Goal: Task Accomplishment & Management: Use online tool/utility

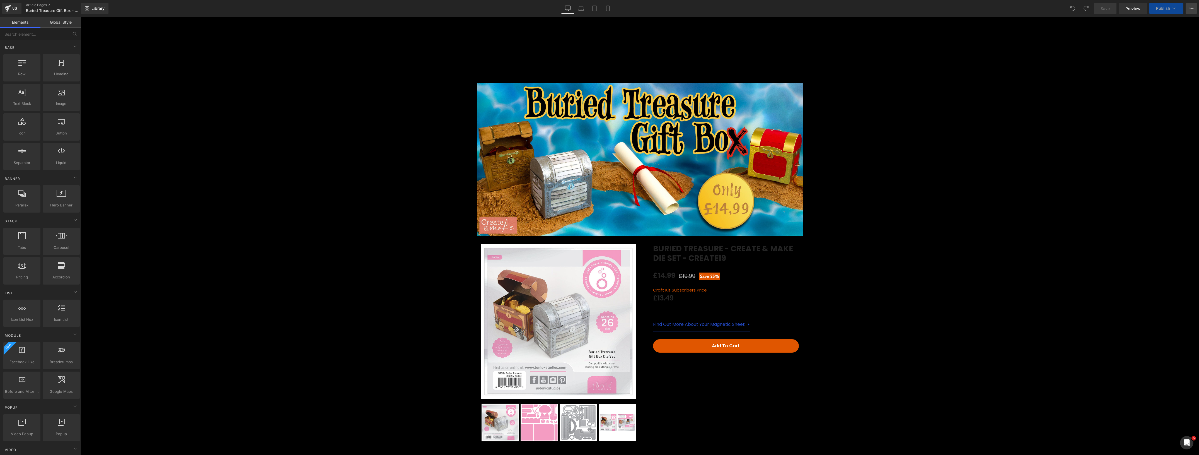
click at [1187, 4] on button "View Live Page View with current Template Save Template to Library Schedule Pub…" at bounding box center [1191, 8] width 11 height 11
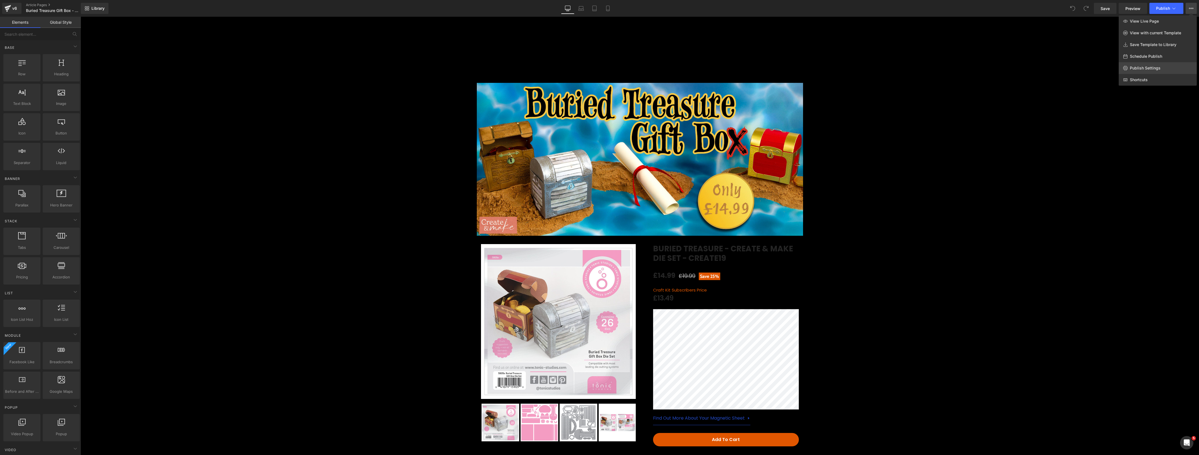
click at [1167, 67] on link "Publish Settings" at bounding box center [1158, 68] width 78 height 12
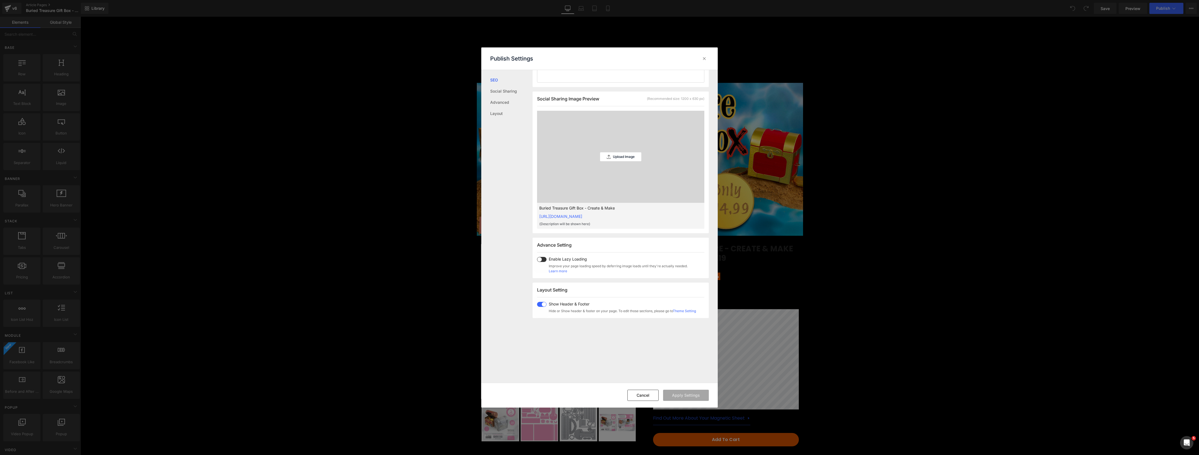
scroll to position [123, 0]
click at [702, 56] on icon at bounding box center [705, 59] width 6 height 6
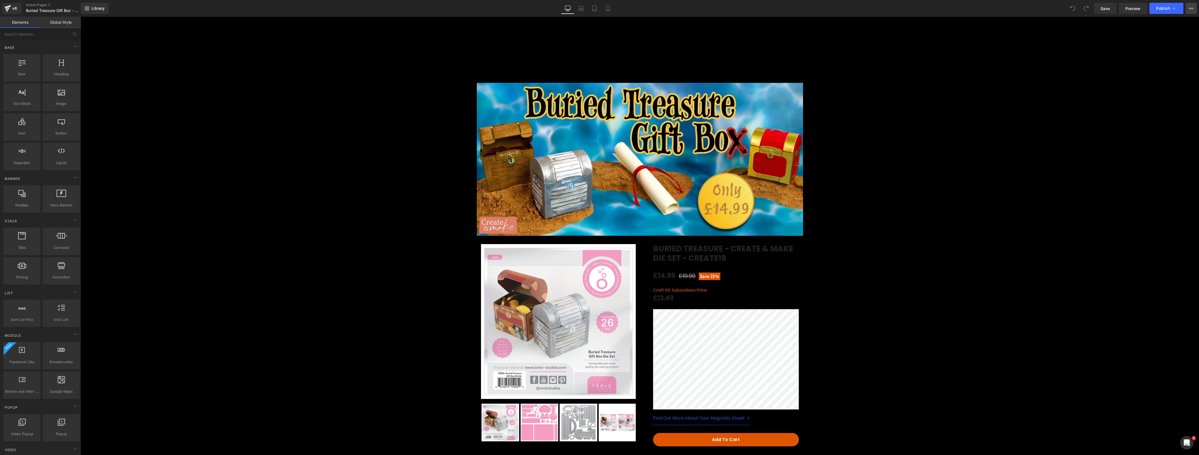
click at [1190, 4] on button "View Live Page View with current Template Save Template to Library Schedule Pub…" at bounding box center [1191, 8] width 11 height 11
click at [1172, 10] on icon at bounding box center [1174, 9] width 6 height 6
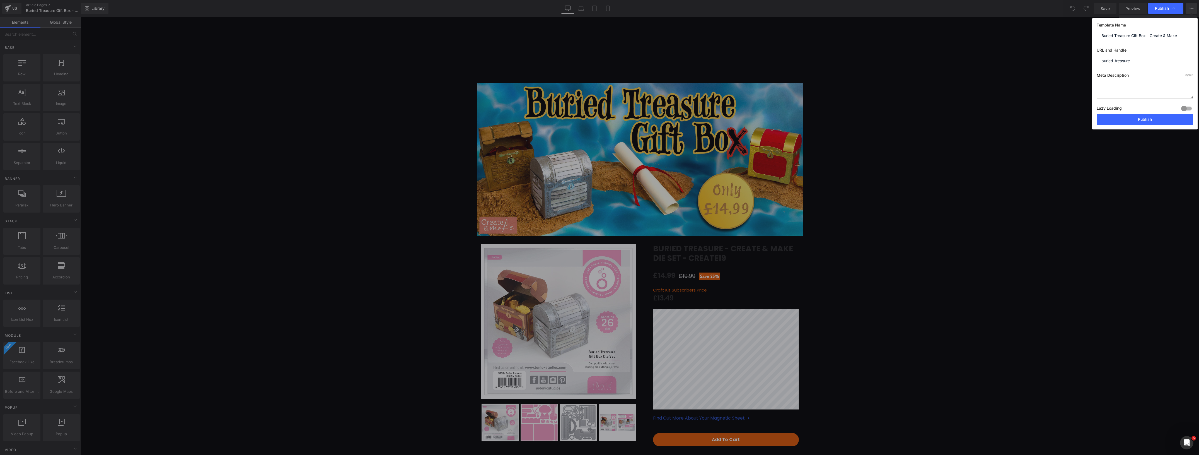
click at [1185, 107] on div at bounding box center [1186, 108] width 13 height 9
click at [1179, 123] on button "Publish" at bounding box center [1145, 119] width 96 height 11
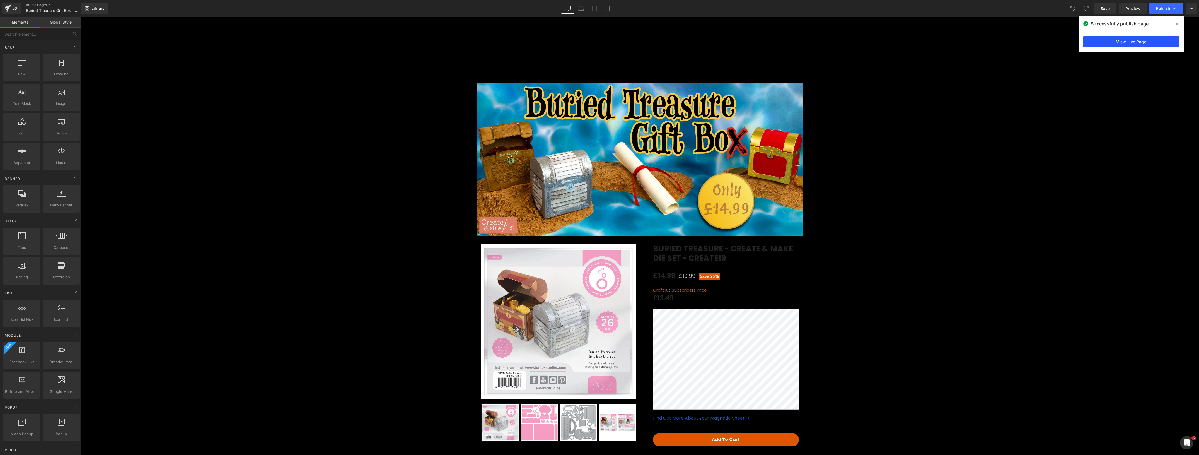
click at [1130, 38] on link "View Live Page" at bounding box center [1131, 41] width 96 height 11
click at [1174, 5] on button "Publish" at bounding box center [1167, 8] width 34 height 11
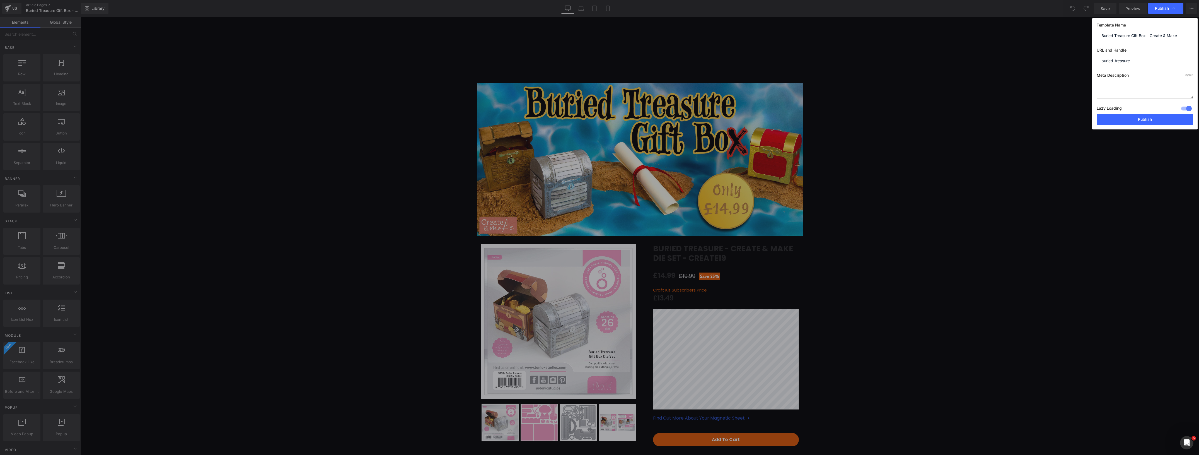
click at [1184, 108] on div at bounding box center [1186, 108] width 13 height 9
click at [1158, 123] on button "Publish" at bounding box center [1145, 119] width 96 height 11
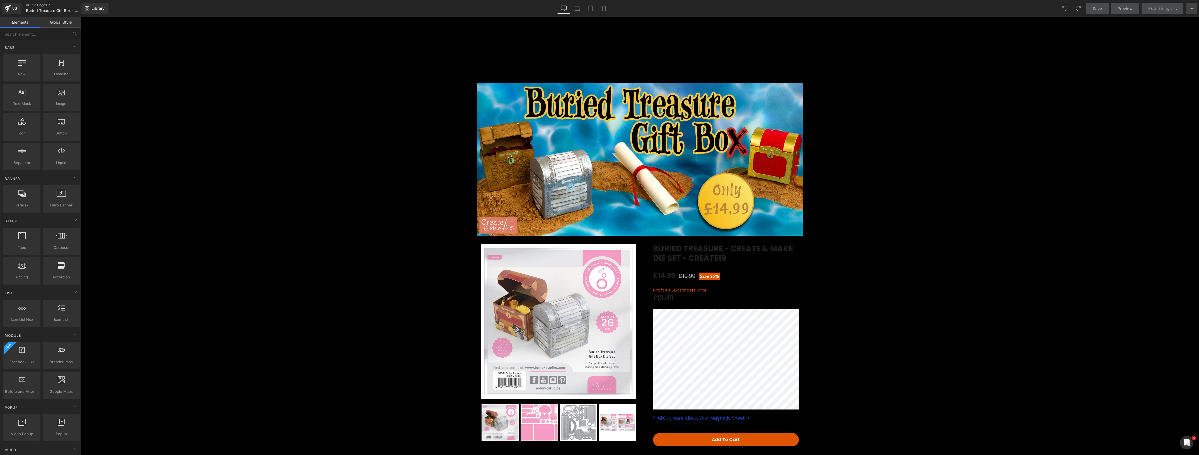
click at [1187, 6] on button "View Live Page View with current Template Save Template to Library Schedule Pub…" at bounding box center [1191, 8] width 11 height 11
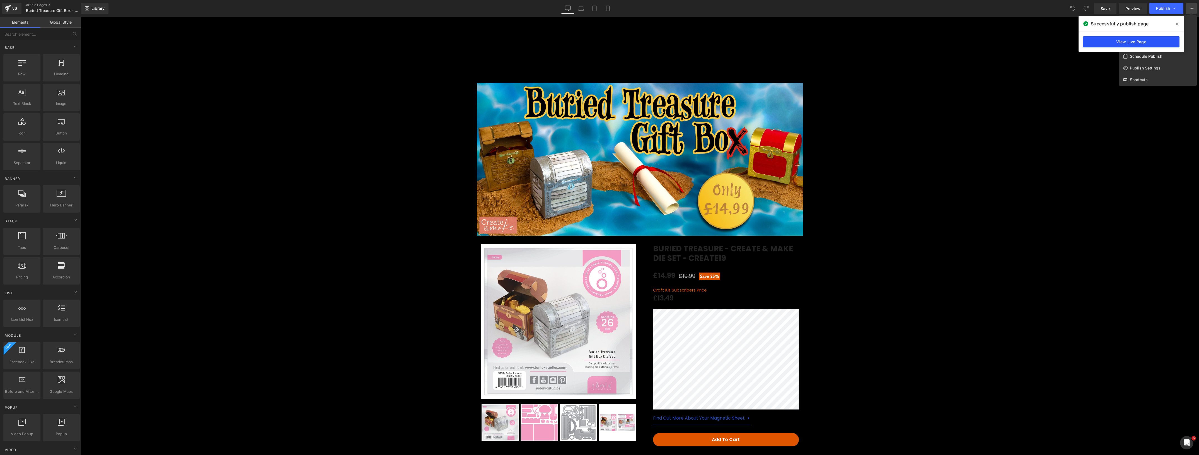
click at [1153, 41] on link "View Live Page" at bounding box center [1131, 41] width 96 height 11
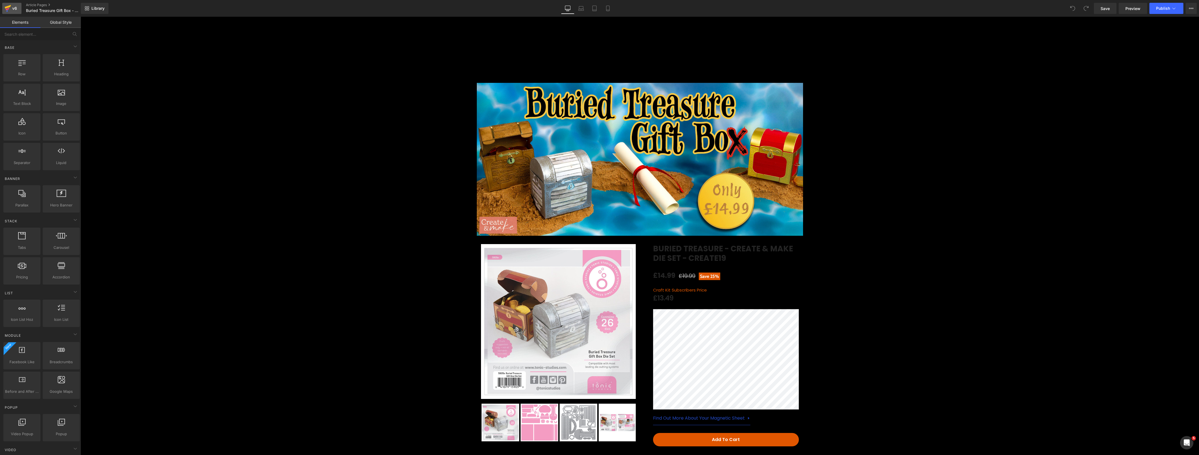
click at [5, 10] on icon at bounding box center [7, 8] width 7 height 14
click at [1175, 7] on icon at bounding box center [1174, 9] width 6 height 6
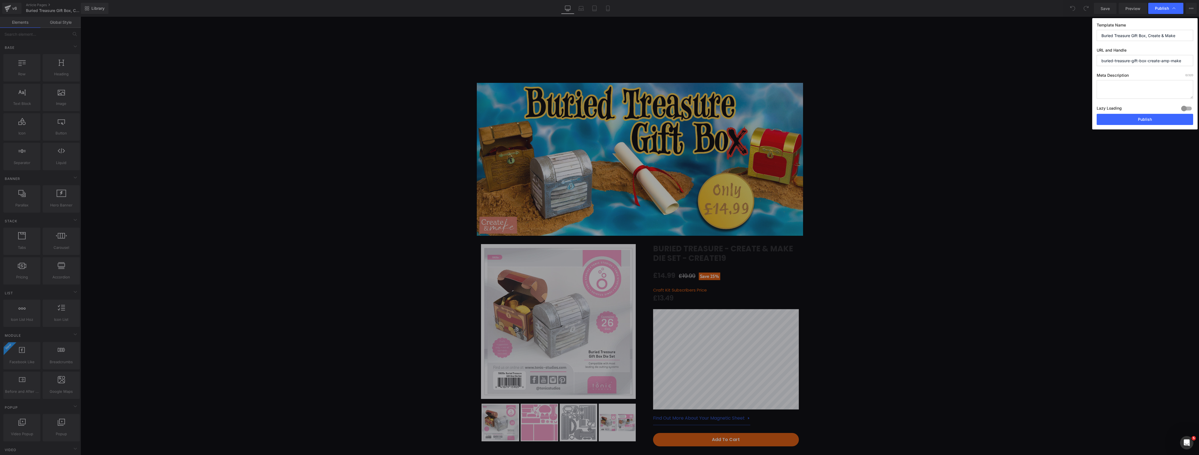
drag, startPoint x: 1184, startPoint y: 63, endPoint x: 1162, endPoint y: 56, distance: 23.3
click at [1162, 56] on input "buried-treasure-gift-box-create-amp-make" at bounding box center [1145, 60] width 96 height 11
drag, startPoint x: 1186, startPoint y: 61, endPoint x: 1087, endPoint y: 61, distance: 99.0
click at [1087, 61] on div "Publish Template Name Buried Treasure Gift Box, Create & Make URL and Handle bu…" at bounding box center [599, 227] width 1199 height 455
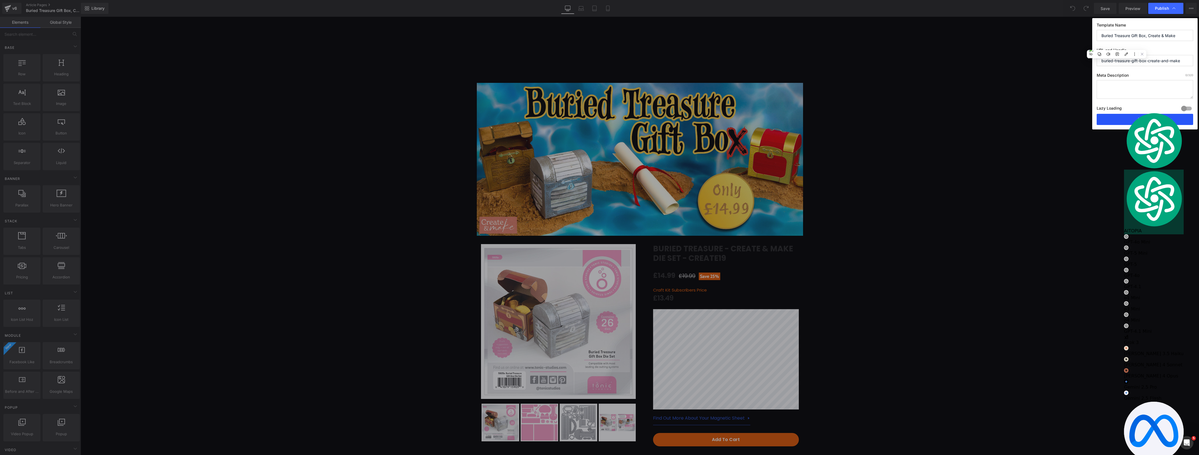
type input "buried-treasure-gift-box-create-and-make"
drag, startPoint x: 1121, startPoint y: 124, endPoint x: 909, endPoint y: 320, distance: 288.3
click at [1121, 124] on button "Publish" at bounding box center [1145, 119] width 96 height 11
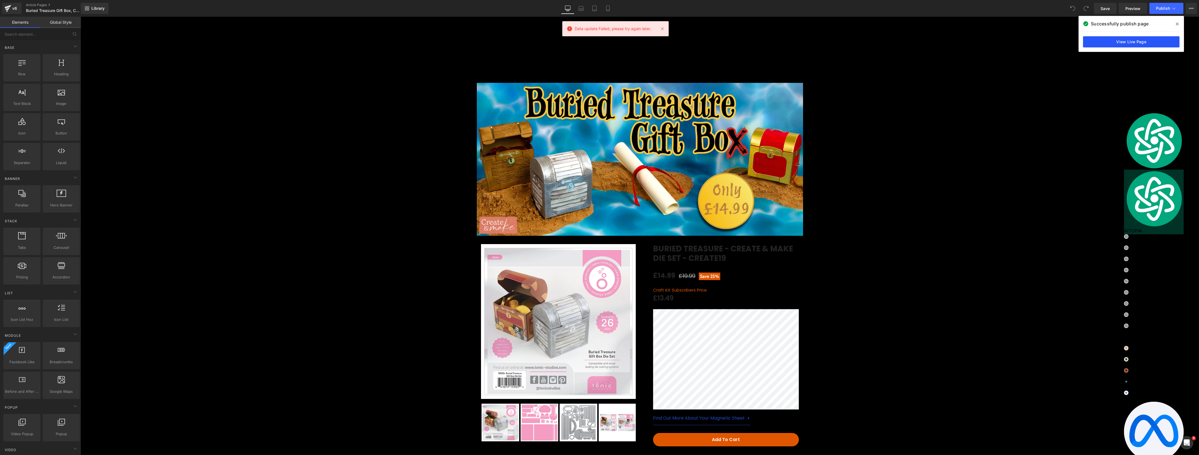
click at [1162, 46] on link "View Live Page" at bounding box center [1131, 41] width 96 height 11
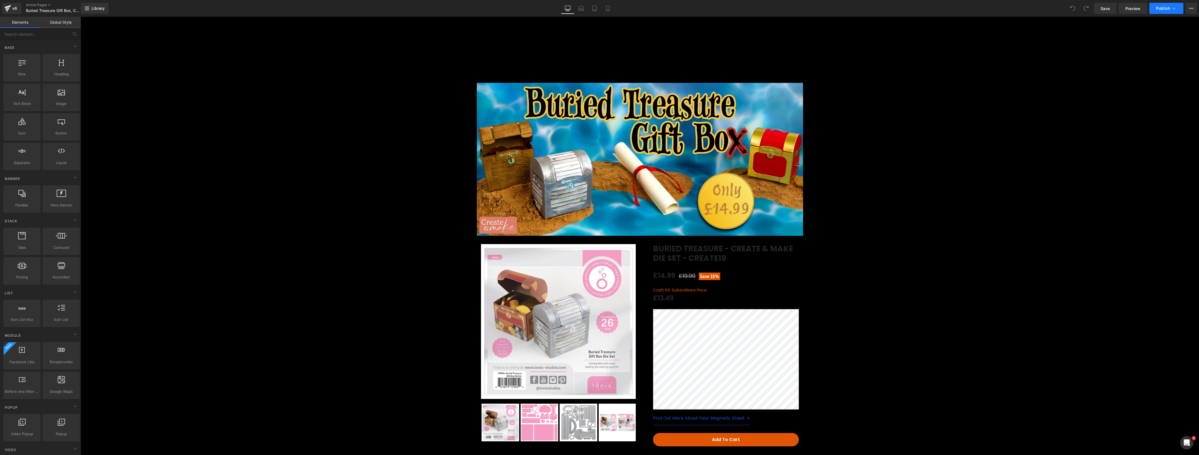
click at [1174, 6] on icon at bounding box center [1174, 9] width 6 height 6
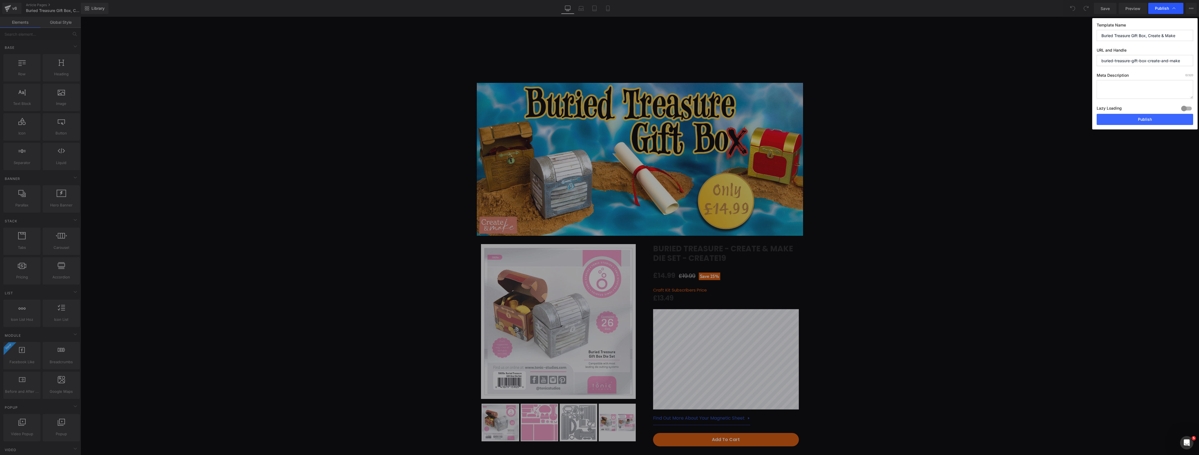
click at [1167, 5] on div "Publish" at bounding box center [1166, 8] width 35 height 11
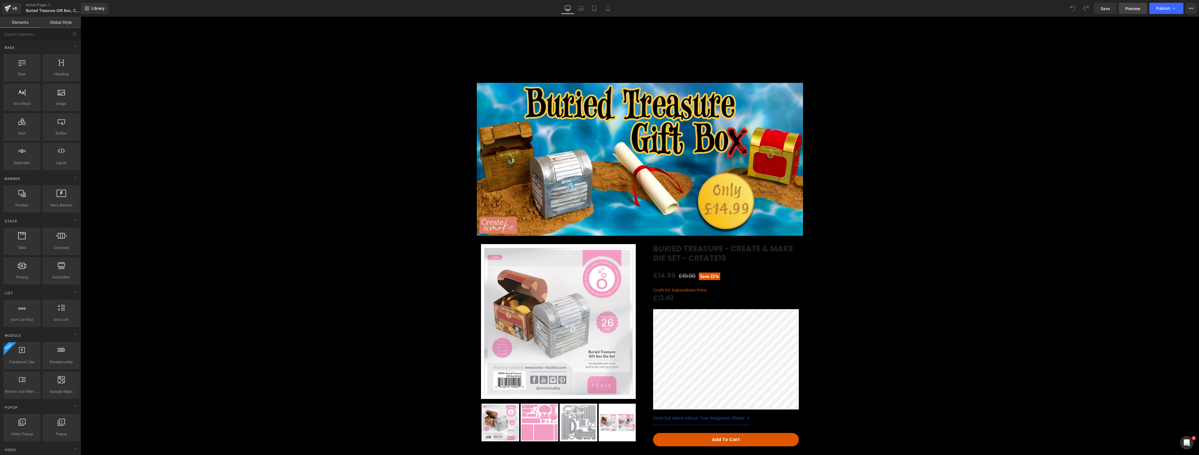
click at [1137, 7] on span "Preview" at bounding box center [1133, 9] width 15 height 6
click at [1158, 10] on span "Publish" at bounding box center [1163, 8] width 14 height 4
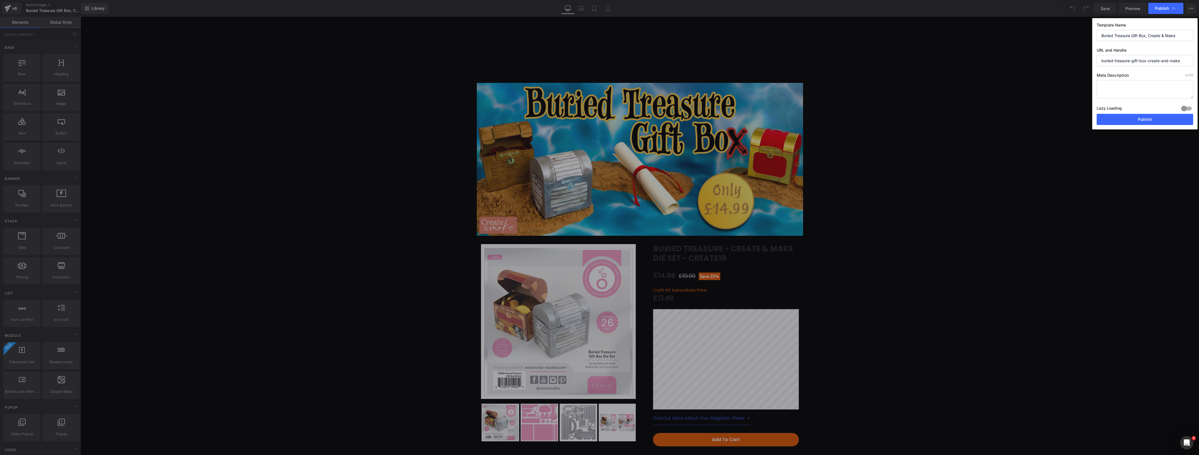
click at [1194, 98] on div "Template Name Buried Treasure Gift Box, Create & Make URL and Handle buried-tre…" at bounding box center [1144, 73] width 105 height 111
click at [1188, 103] on div "Meta Description 0 /320 Lazy Loading Build Upgrade plan to unlock Lazy loading …" at bounding box center [1145, 93] width 96 height 41
click at [1183, 108] on div at bounding box center [1186, 108] width 13 height 9
drag, startPoint x: 1173, startPoint y: 123, endPoint x: 1051, endPoint y: 2, distance: 172.0
click at [1173, 123] on button "Publish" at bounding box center [1145, 119] width 96 height 11
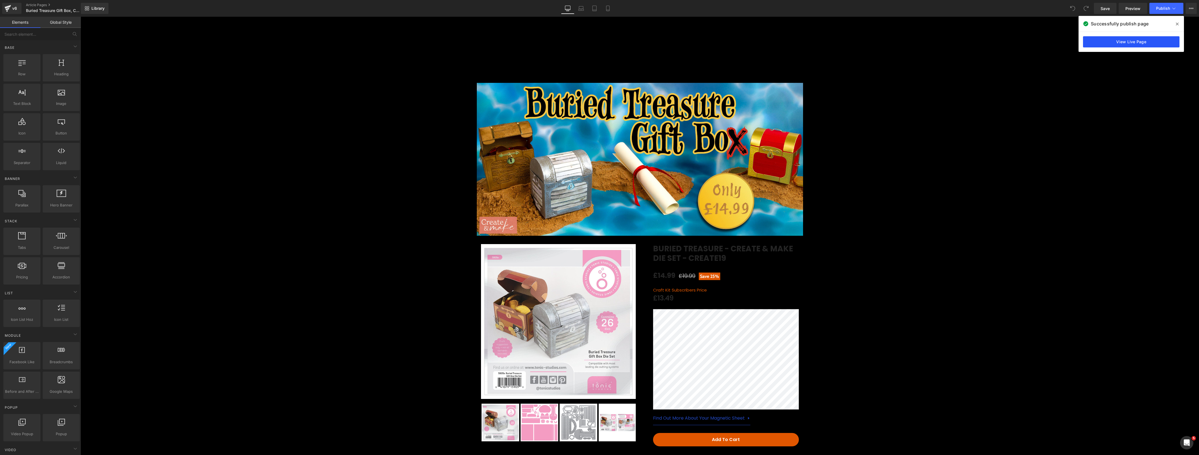
click at [1137, 39] on link "View Live Page" at bounding box center [1131, 41] width 96 height 11
click at [6, 5] on icon at bounding box center [7, 8] width 7 height 14
click at [1188, 7] on button "View Live Page View with current Template Save Template to Library Schedule Pub…" at bounding box center [1191, 8] width 11 height 11
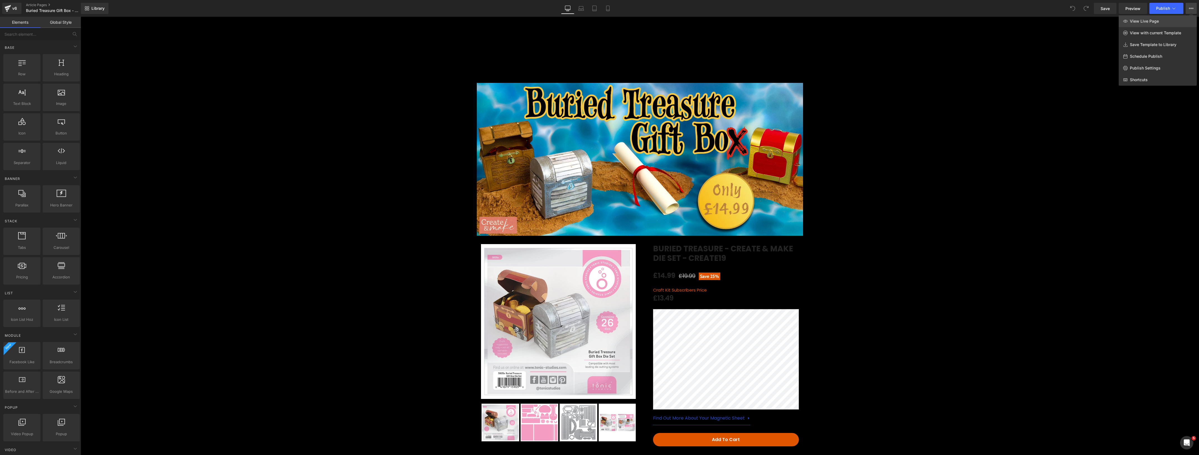
click at [1155, 20] on span "View Live Page" at bounding box center [1144, 21] width 29 height 5
click at [1172, 6] on icon at bounding box center [1174, 9] width 6 height 6
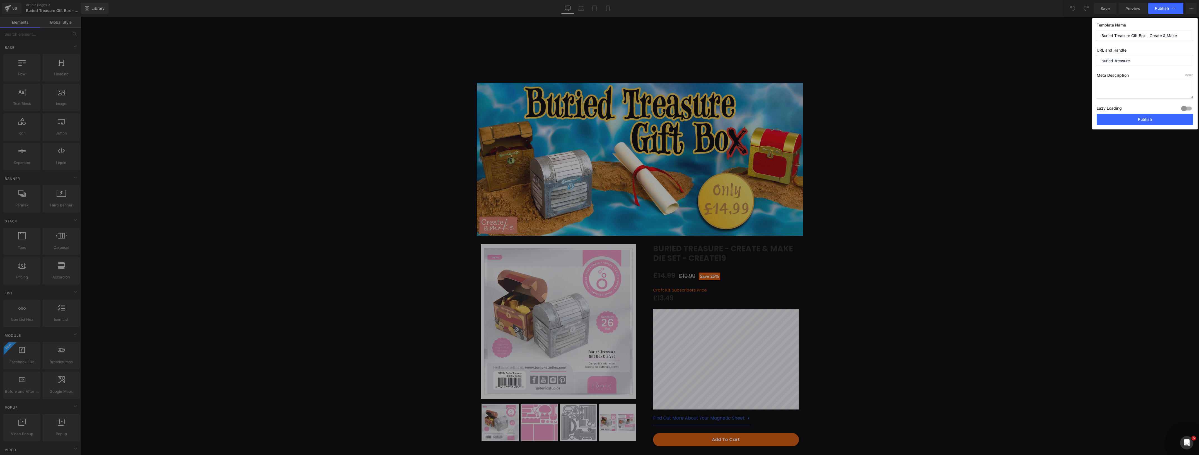
drag, startPoint x: 1143, startPoint y: 59, endPoint x: 1098, endPoint y: 56, distance: 45.6
click at [1098, 56] on input "buried-treasure" at bounding box center [1145, 60] width 96 height 11
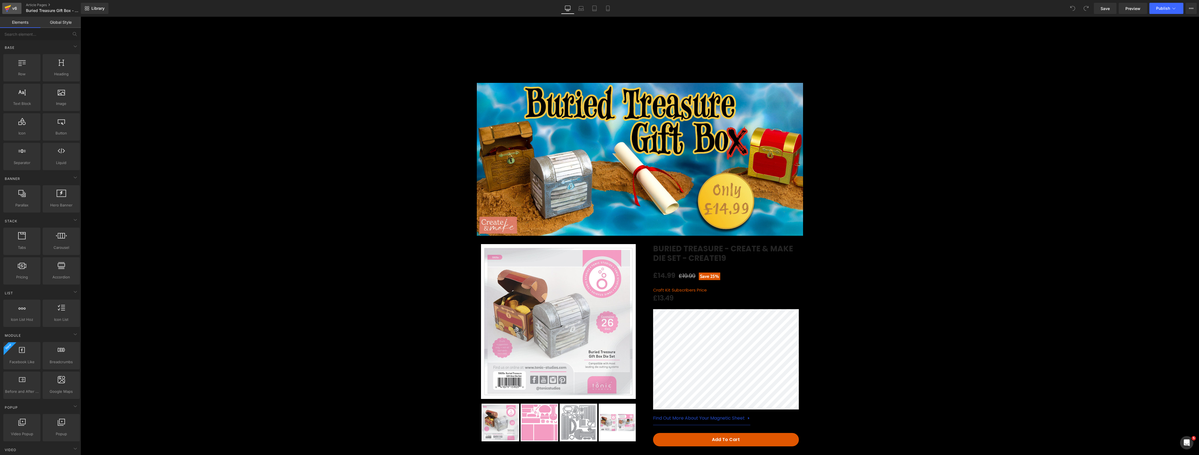
click at [10, 6] on icon at bounding box center [8, 7] width 6 height 4
